Goal: Check status

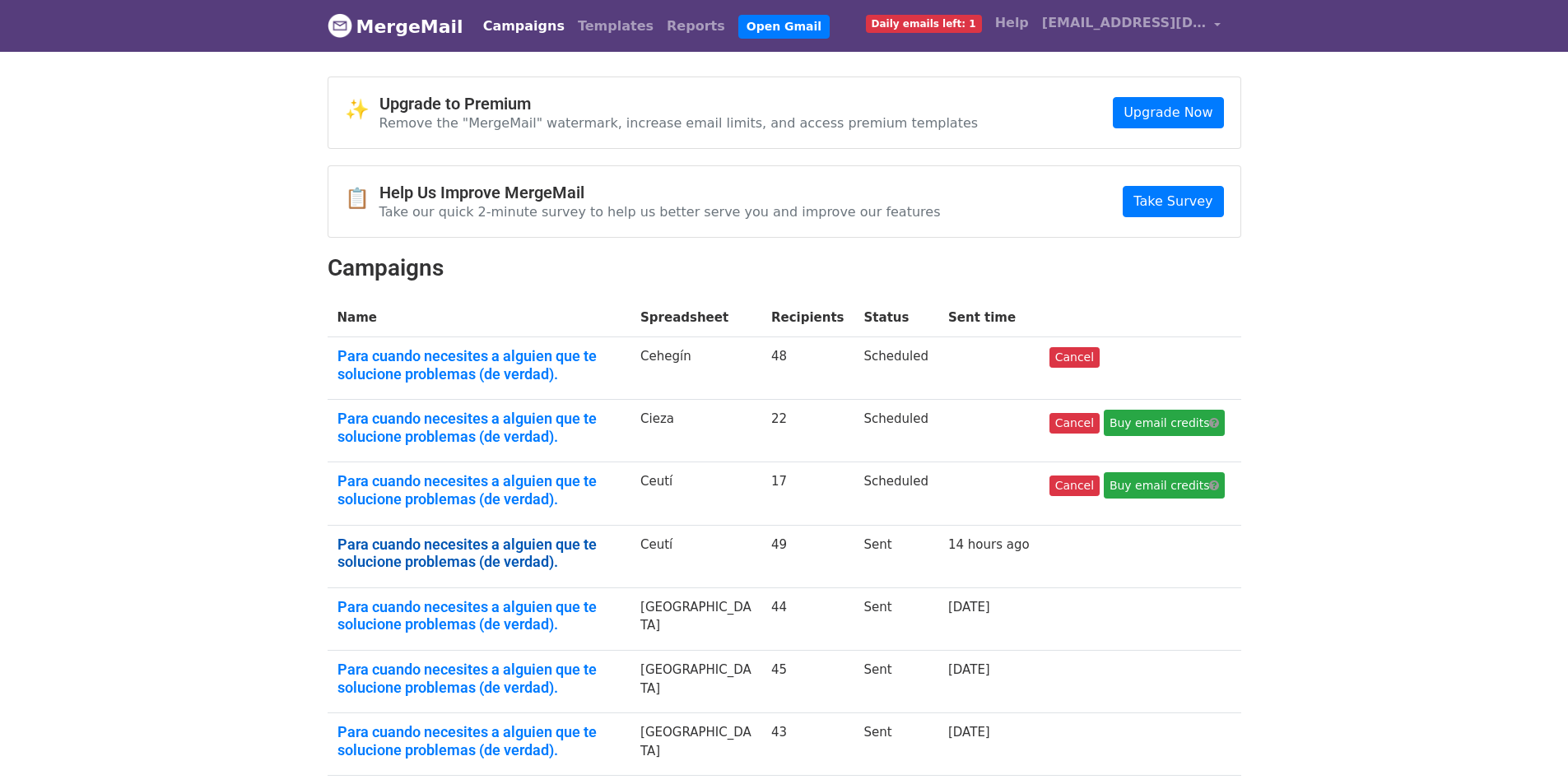
click at [438, 555] on link "Para cuando necesites a alguien que te solucione problemas (de verdad)." at bounding box center [479, 553] width 284 height 35
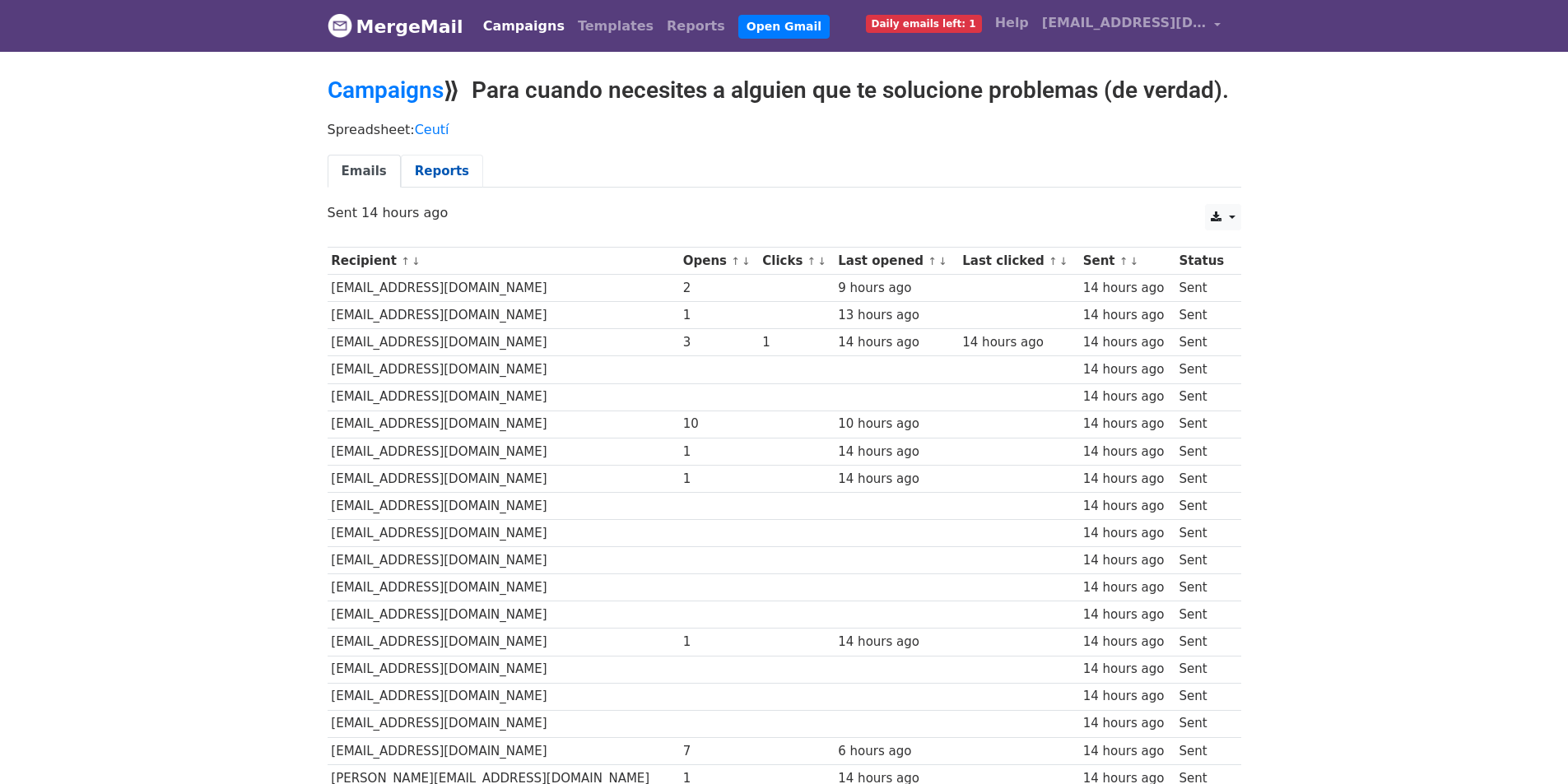
click at [428, 164] on link "Reports" at bounding box center [441, 171] width 82 height 34
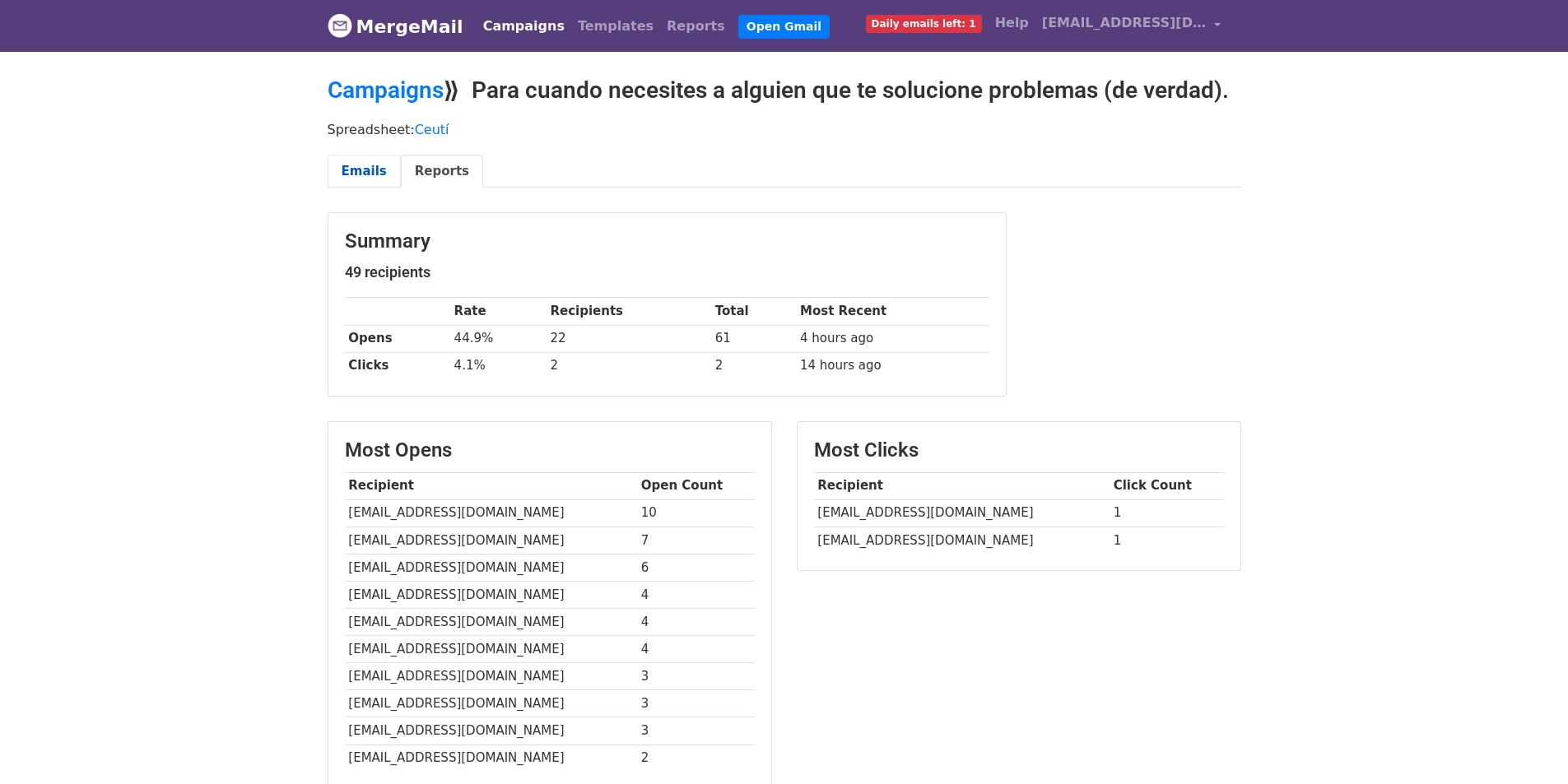
click at [361, 163] on link "Emails" at bounding box center [364, 171] width 73 height 34
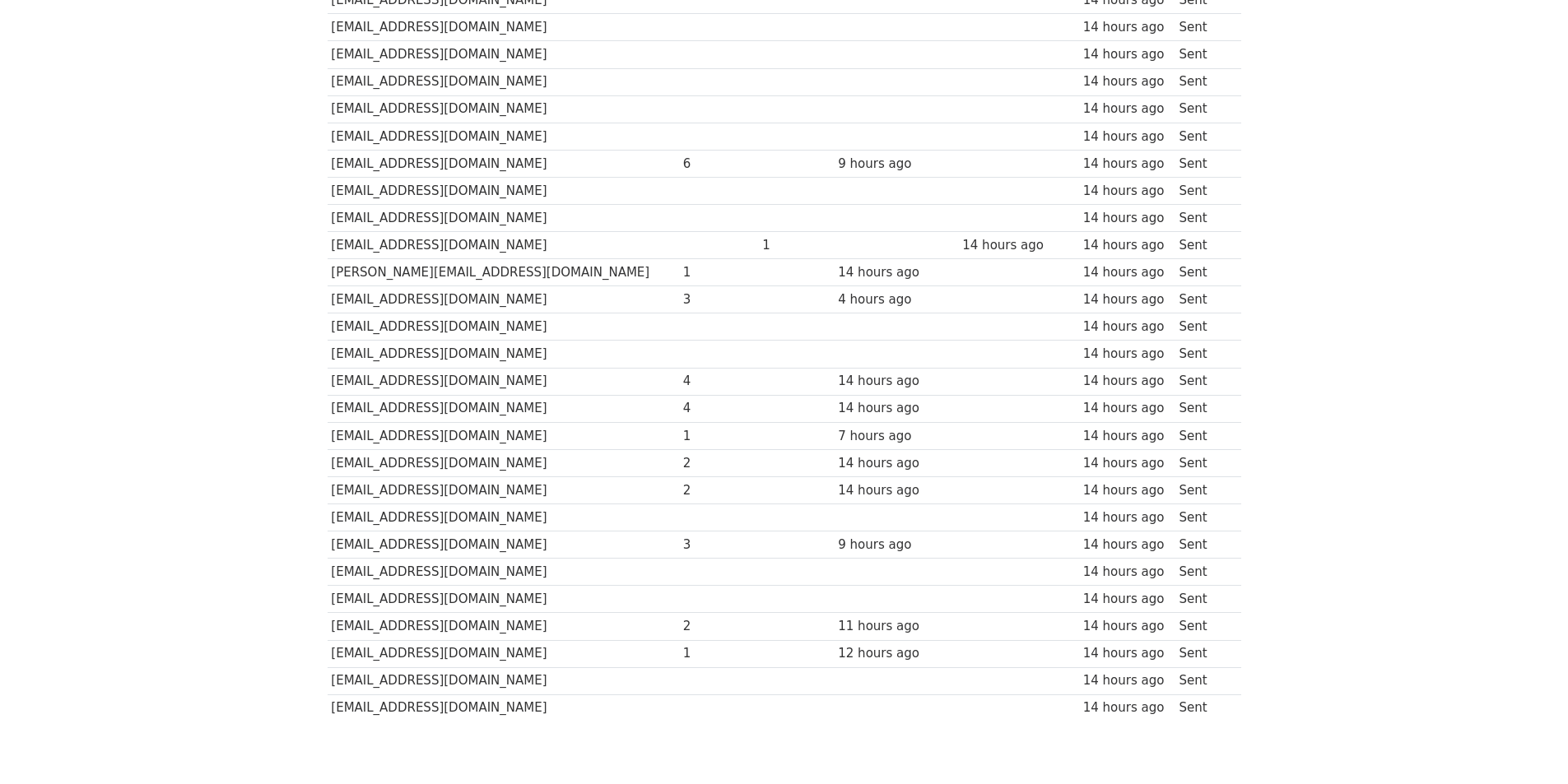
scroll to position [888, 0]
